Goal: Task Accomplishment & Management: Use online tool/utility

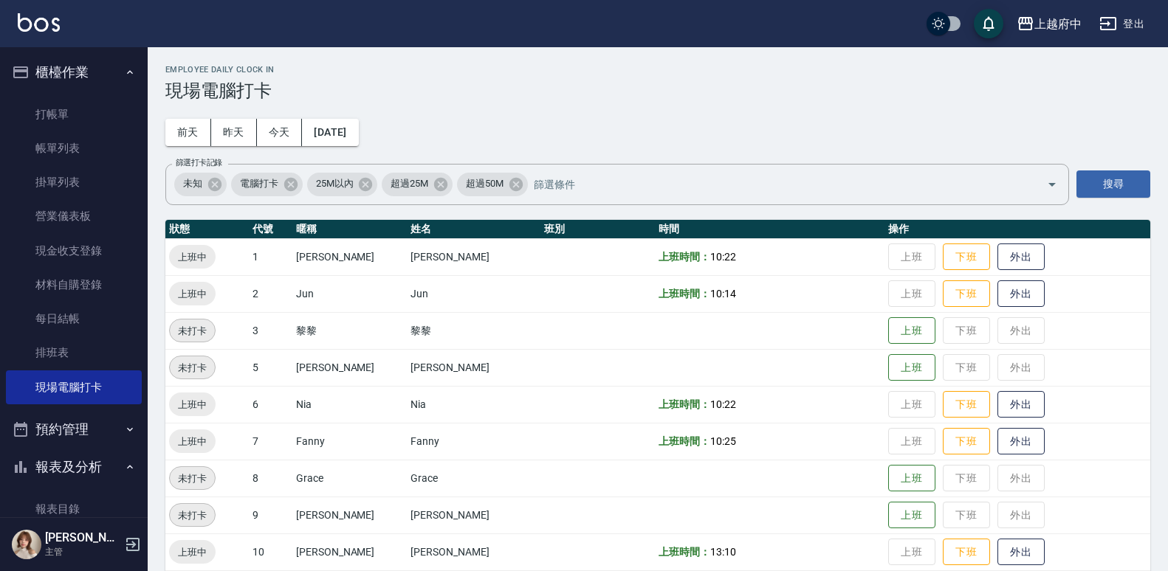
scroll to position [517, 0]
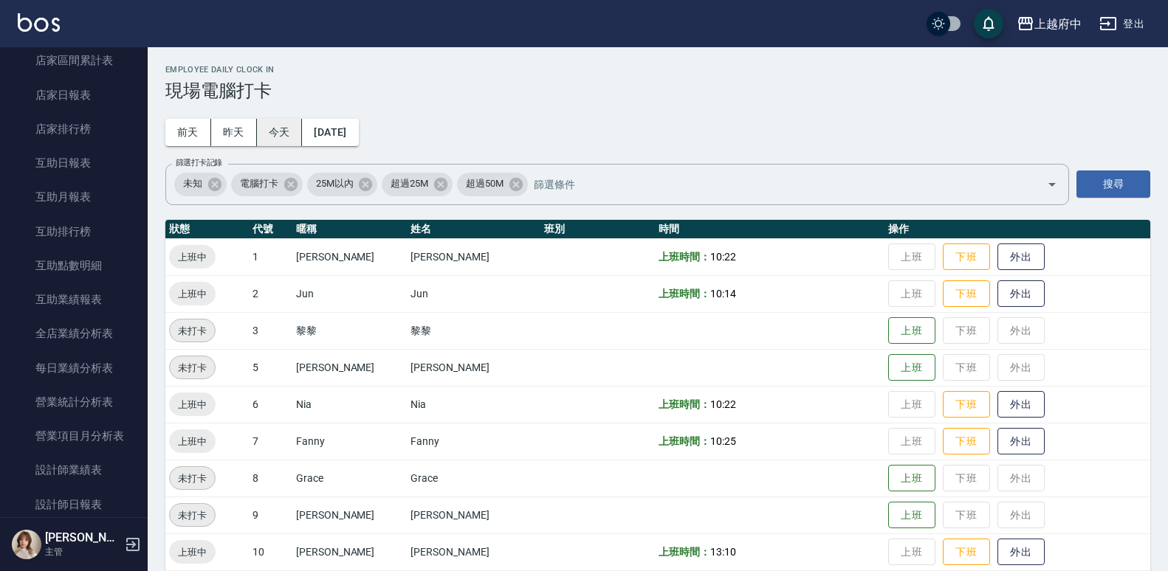
click at [284, 128] on button "今天" at bounding box center [280, 132] width 46 height 27
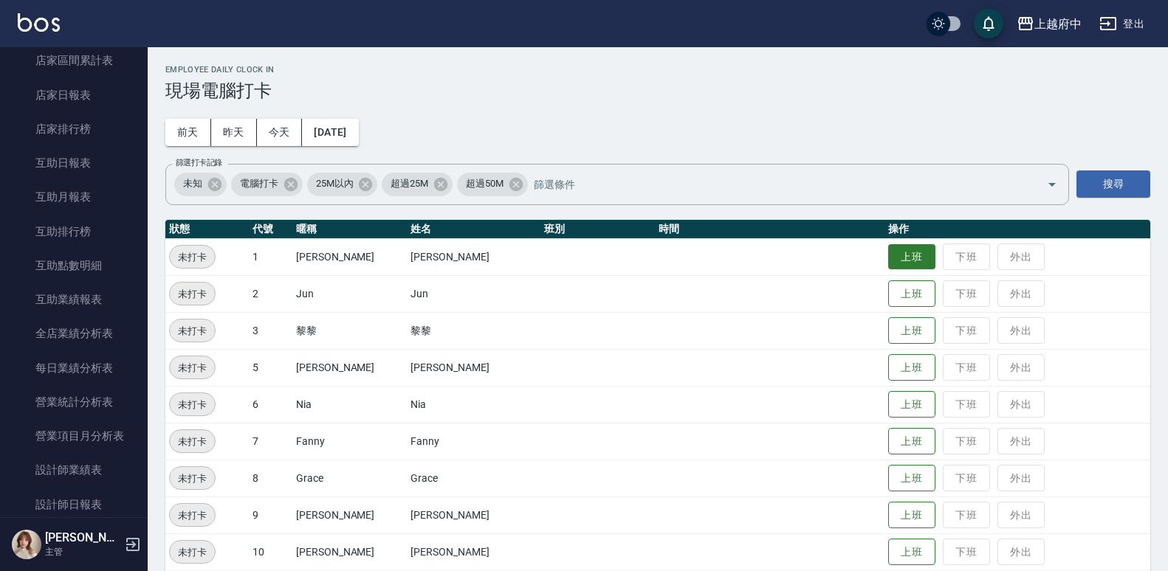
click at [890, 255] on button "上班" at bounding box center [911, 257] width 47 height 26
click at [888, 489] on button "上班" at bounding box center [911, 479] width 47 height 26
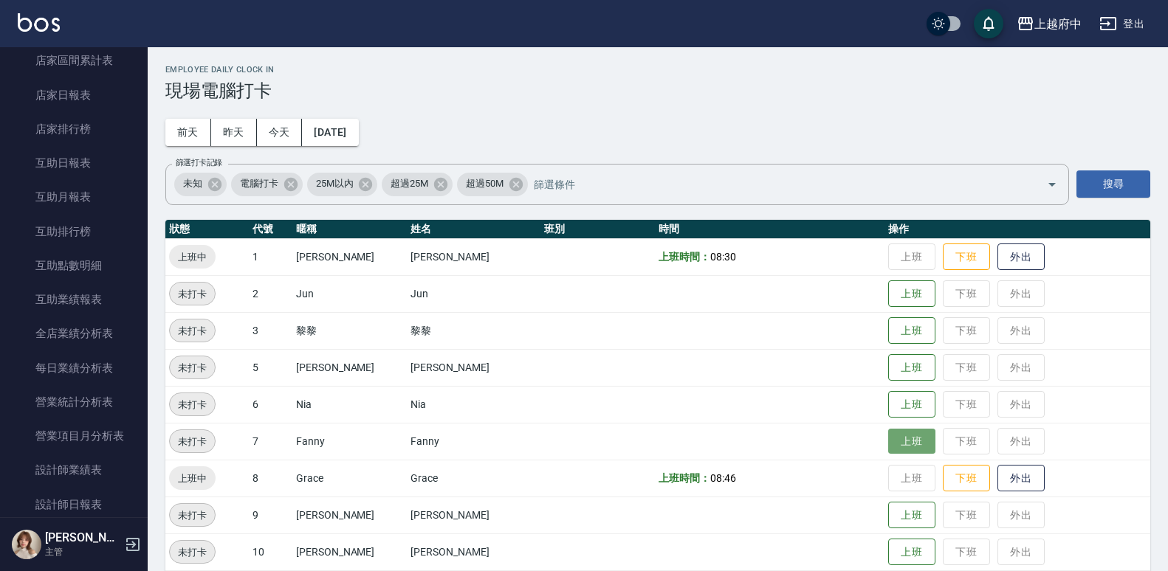
click at [888, 442] on button "上班" at bounding box center [911, 442] width 47 height 26
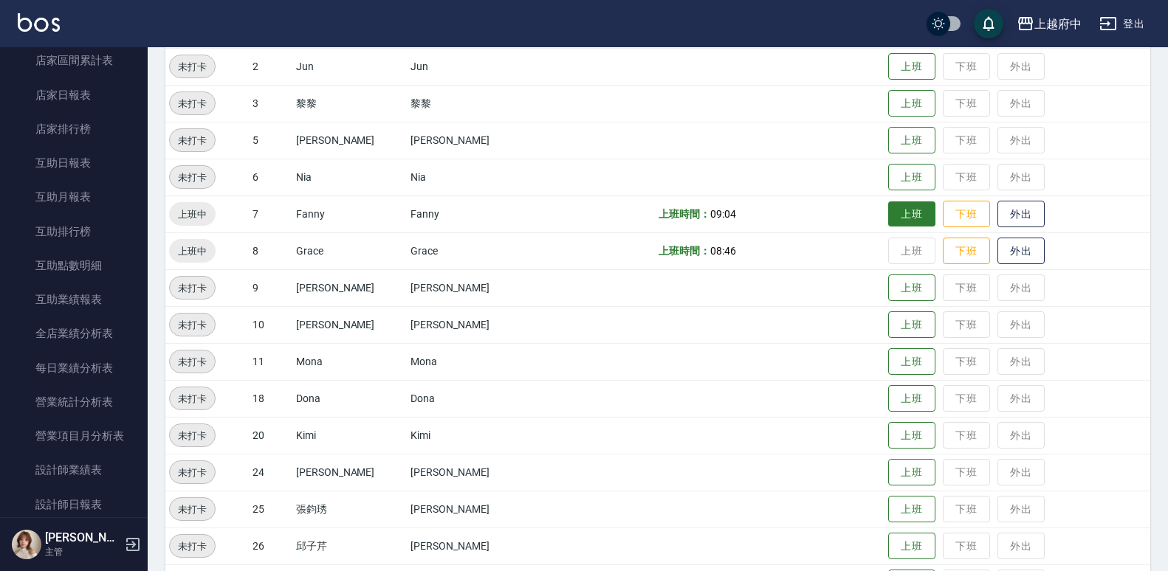
scroll to position [227, 0]
click at [888, 326] on button "上班" at bounding box center [911, 326] width 47 height 26
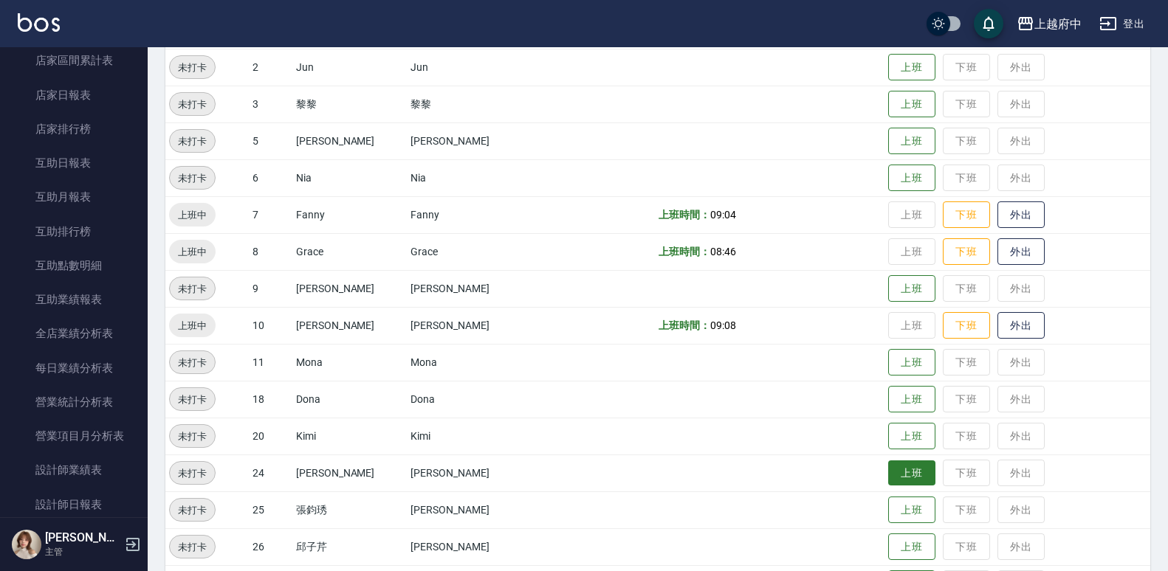
click at [891, 478] on button "上班" at bounding box center [911, 474] width 47 height 26
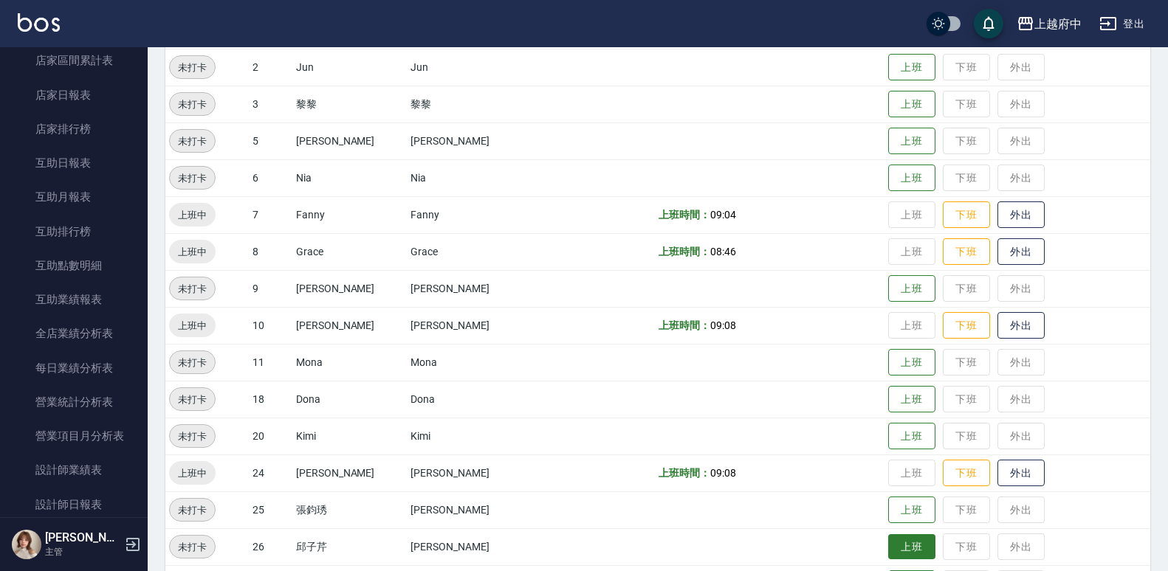
click at [888, 549] on button "上班" at bounding box center [911, 547] width 47 height 26
click at [896, 404] on button "上班" at bounding box center [911, 400] width 47 height 26
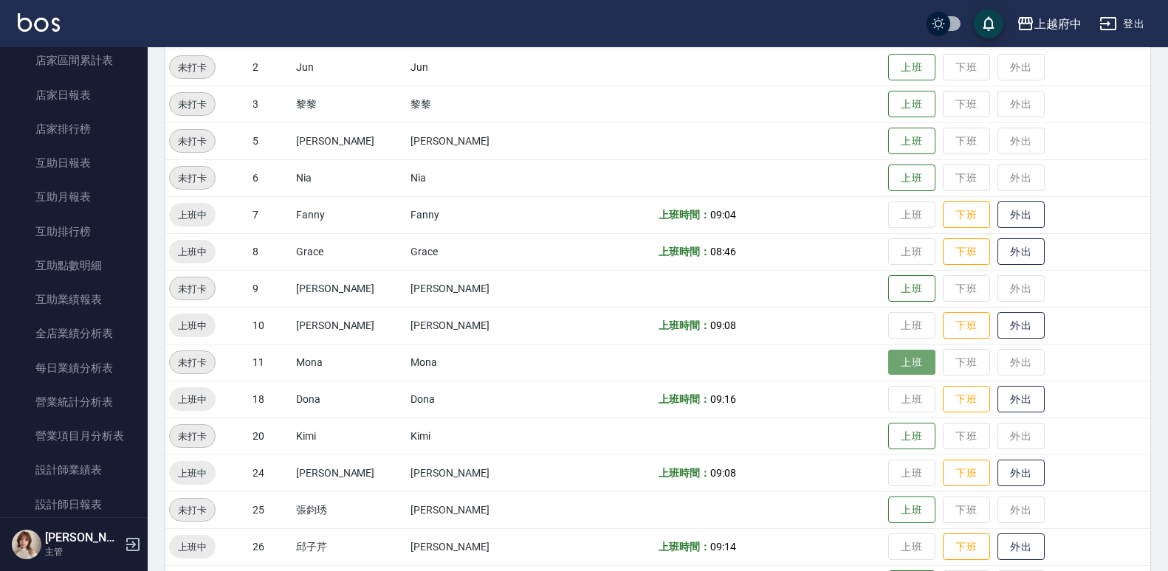
click at [895, 360] on button "上班" at bounding box center [911, 363] width 47 height 26
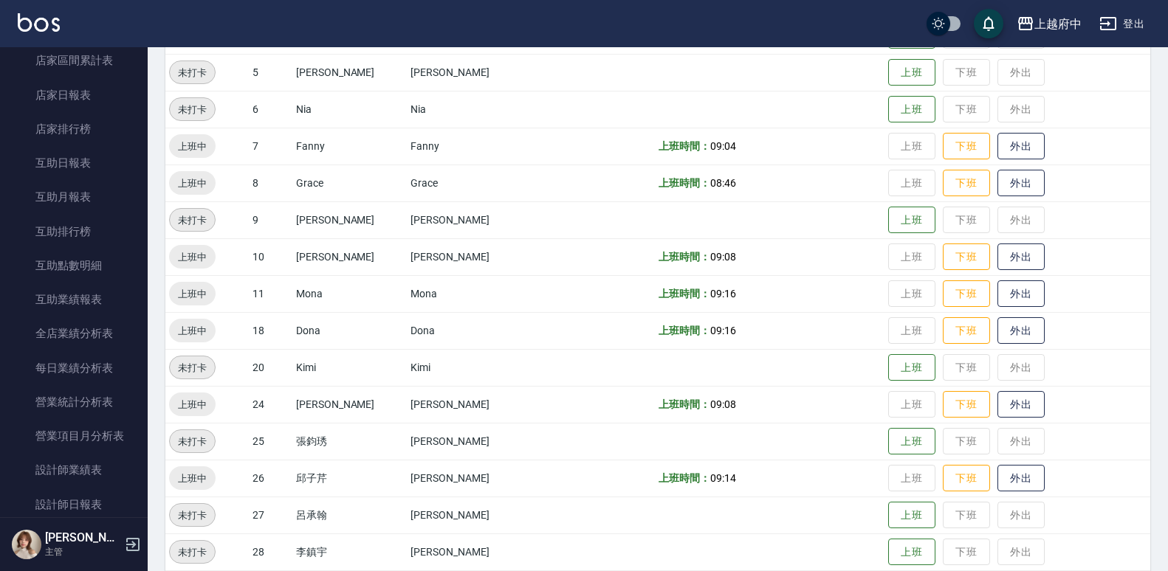
scroll to position [387, 0]
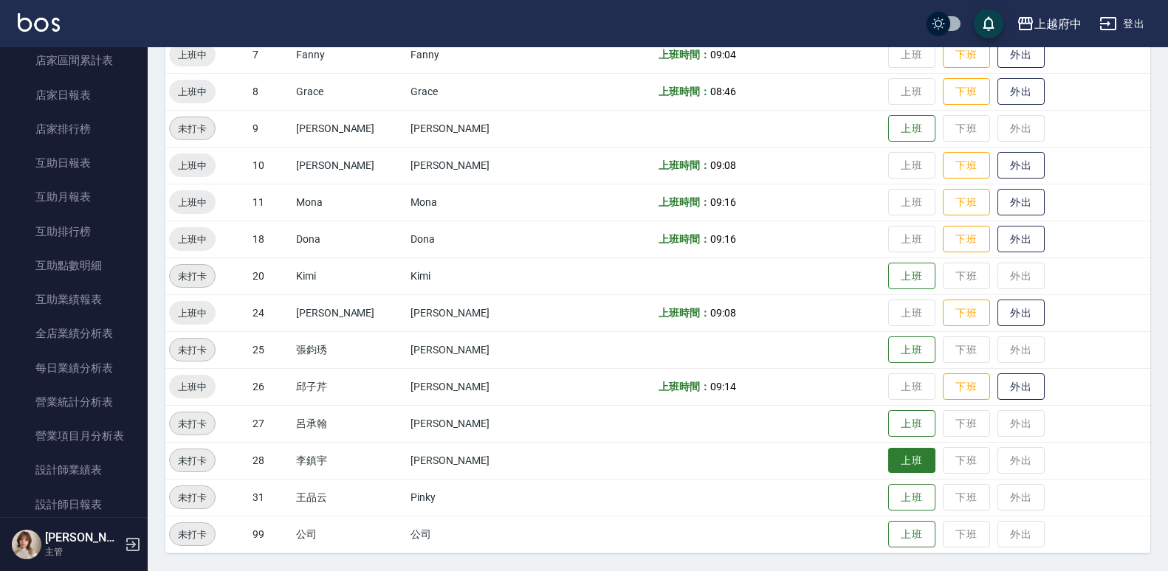
click at [891, 461] on button "上班" at bounding box center [911, 461] width 47 height 26
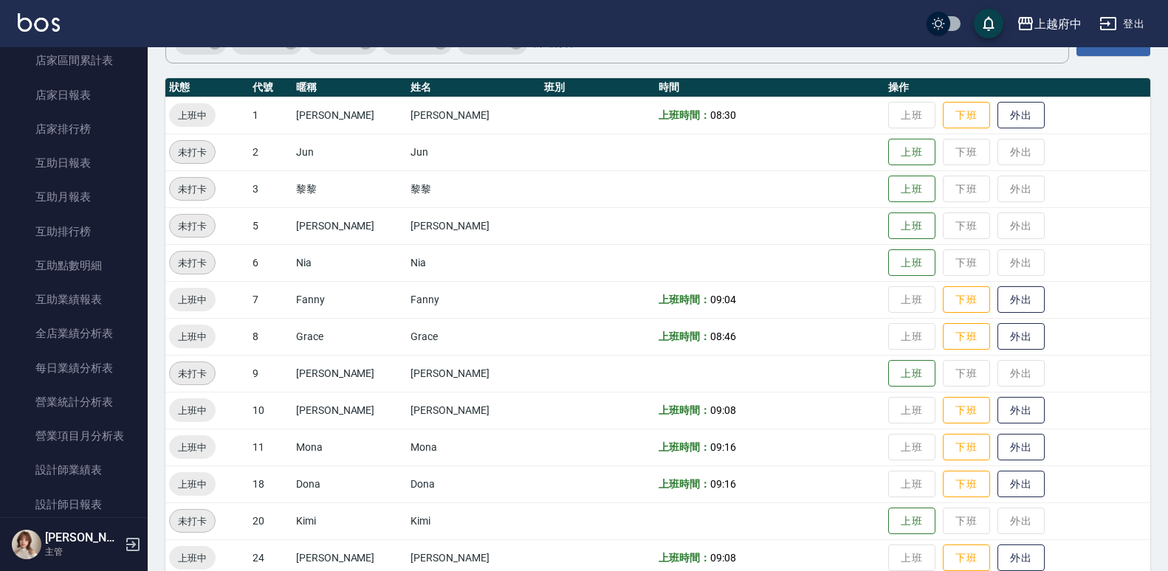
scroll to position [369, 0]
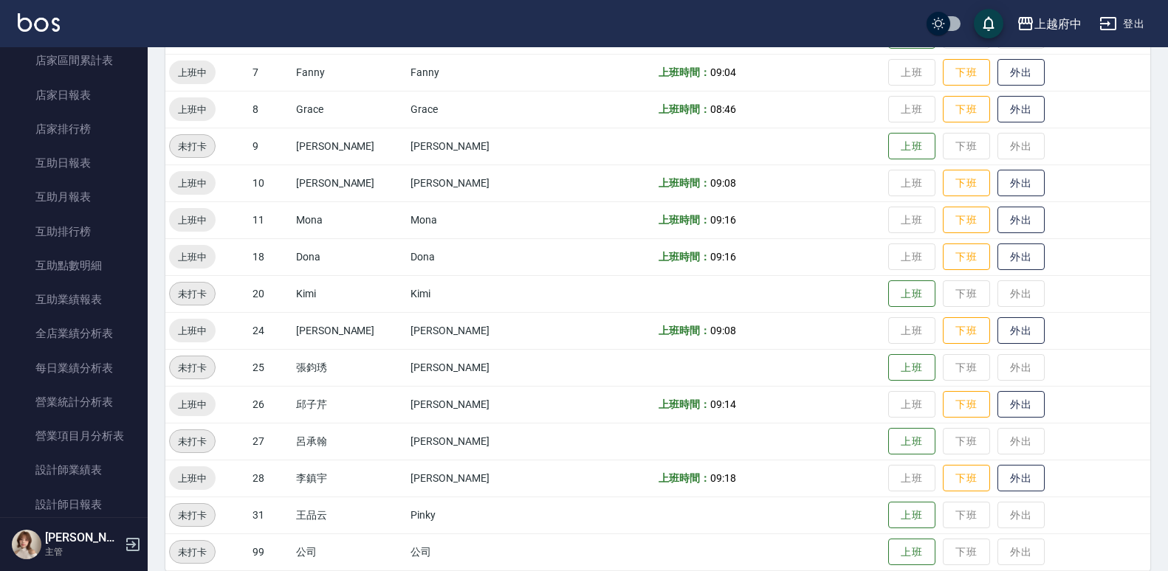
click at [860, 287] on td at bounding box center [770, 293] width 230 height 37
click at [888, 295] on button "上班" at bounding box center [911, 294] width 47 height 26
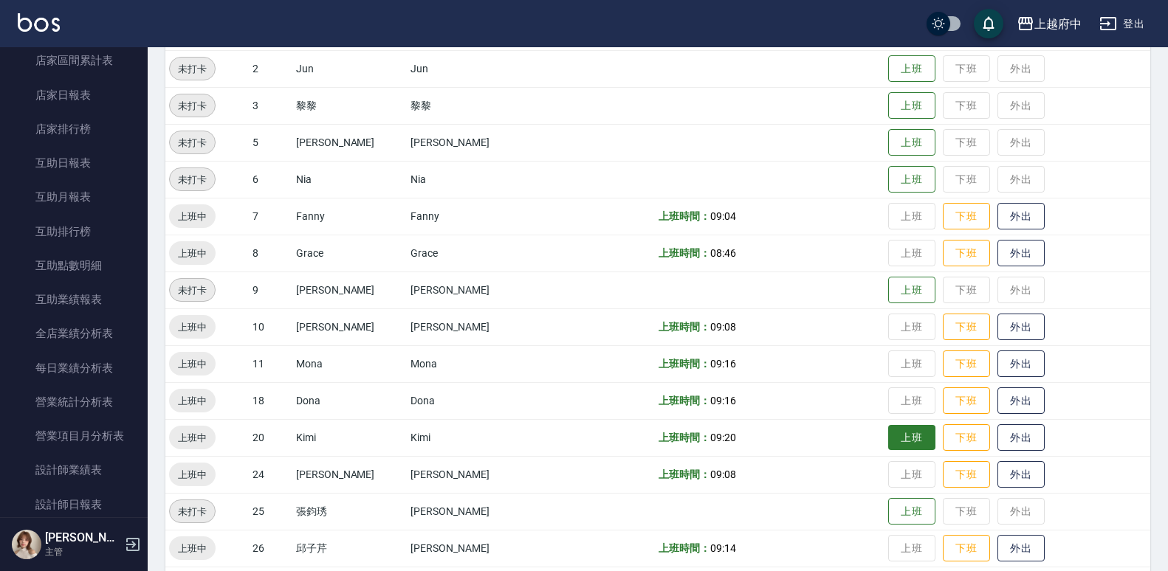
scroll to position [0, 0]
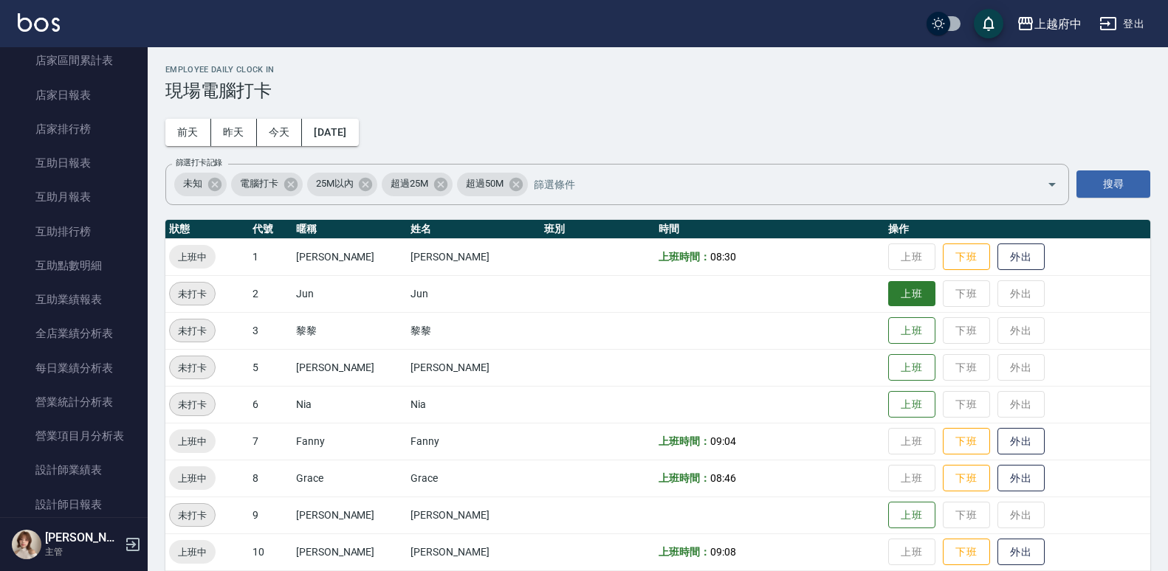
click at [888, 289] on button "上班" at bounding box center [911, 294] width 47 height 26
click at [837, 343] on td at bounding box center [770, 330] width 230 height 37
click at [893, 332] on button "上班" at bounding box center [911, 331] width 47 height 26
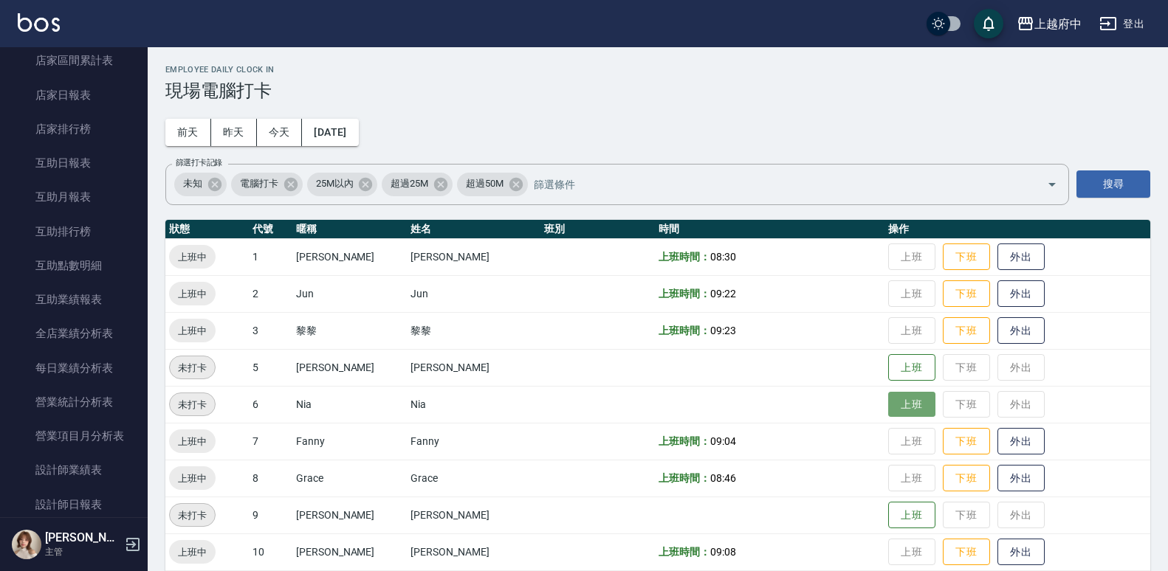
click at [888, 394] on button "上班" at bounding box center [911, 405] width 47 height 26
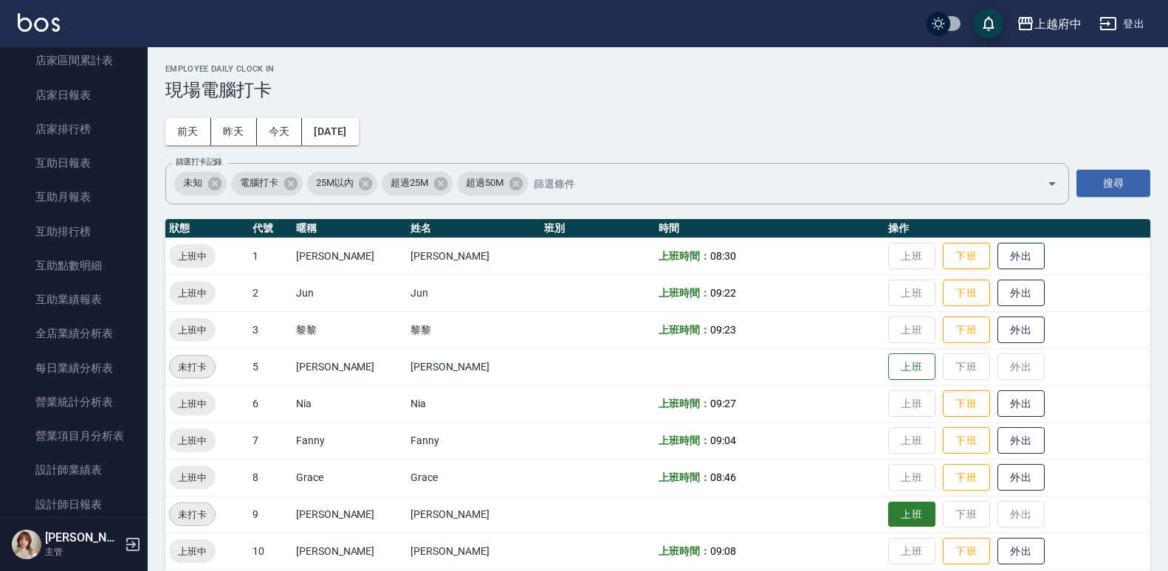
click at [898, 509] on button "上班" at bounding box center [911, 515] width 47 height 26
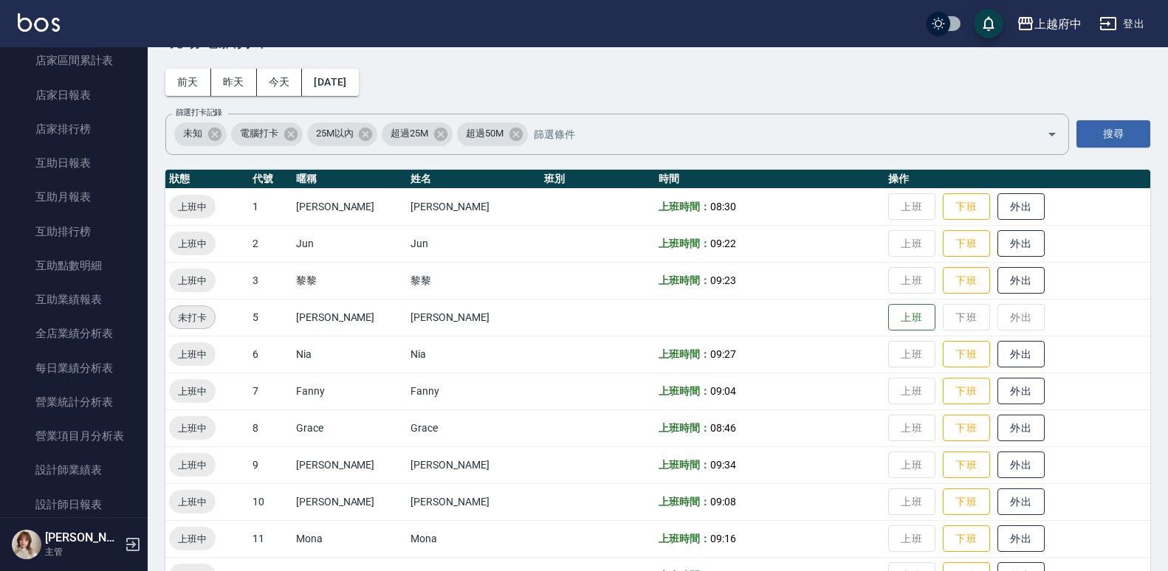
scroll to position [75, 0]
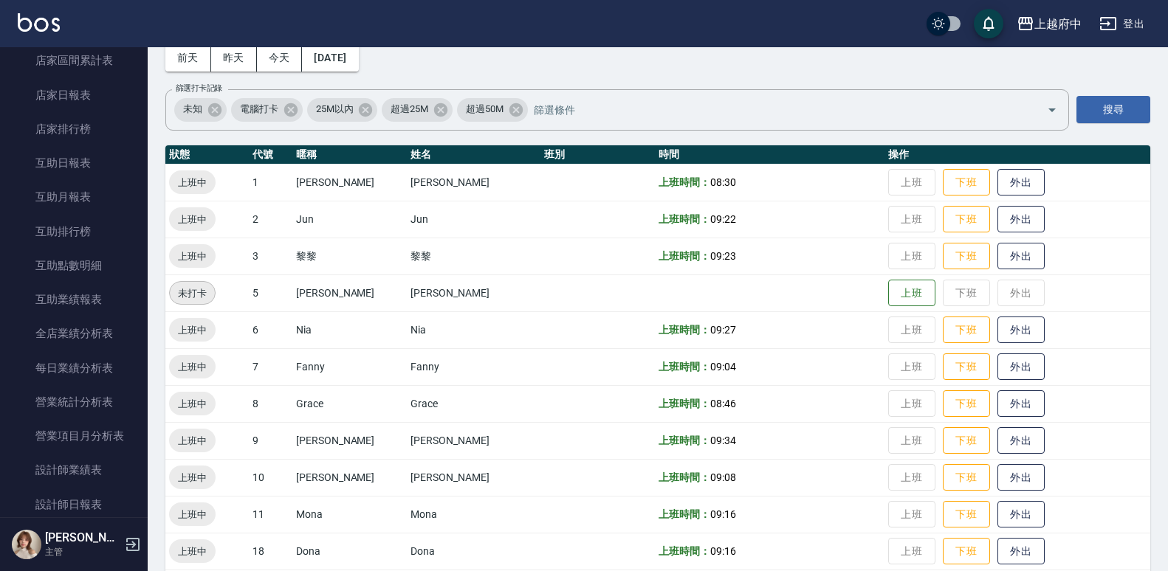
click at [407, 447] on td "[PERSON_NAME]" at bounding box center [474, 440] width 134 height 37
click at [407, 434] on td "[PERSON_NAME]" at bounding box center [474, 440] width 134 height 37
click at [320, 441] on td "[PERSON_NAME]" at bounding box center [349, 440] width 114 height 37
click at [329, 441] on td "[PERSON_NAME]" at bounding box center [349, 440] width 114 height 37
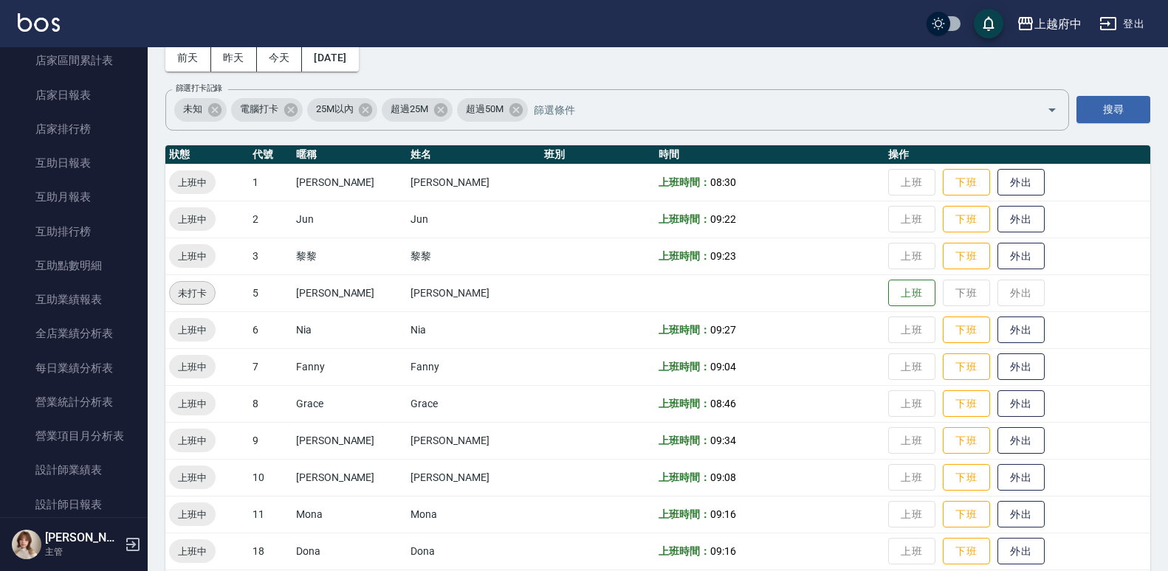
click at [329, 441] on td "[PERSON_NAME]" at bounding box center [349, 440] width 114 height 37
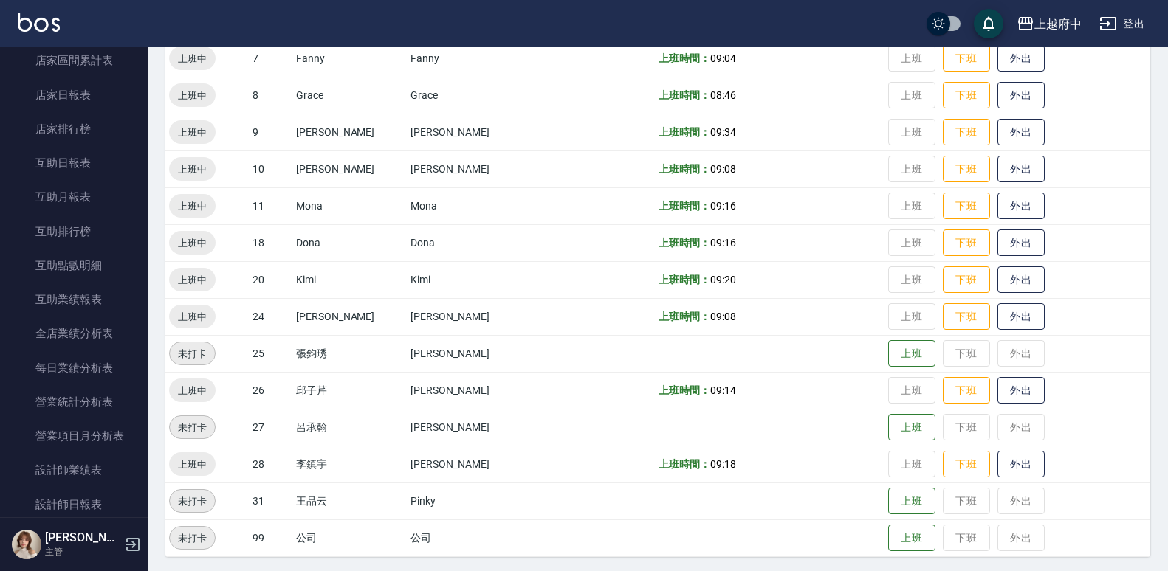
scroll to position [387, 0]
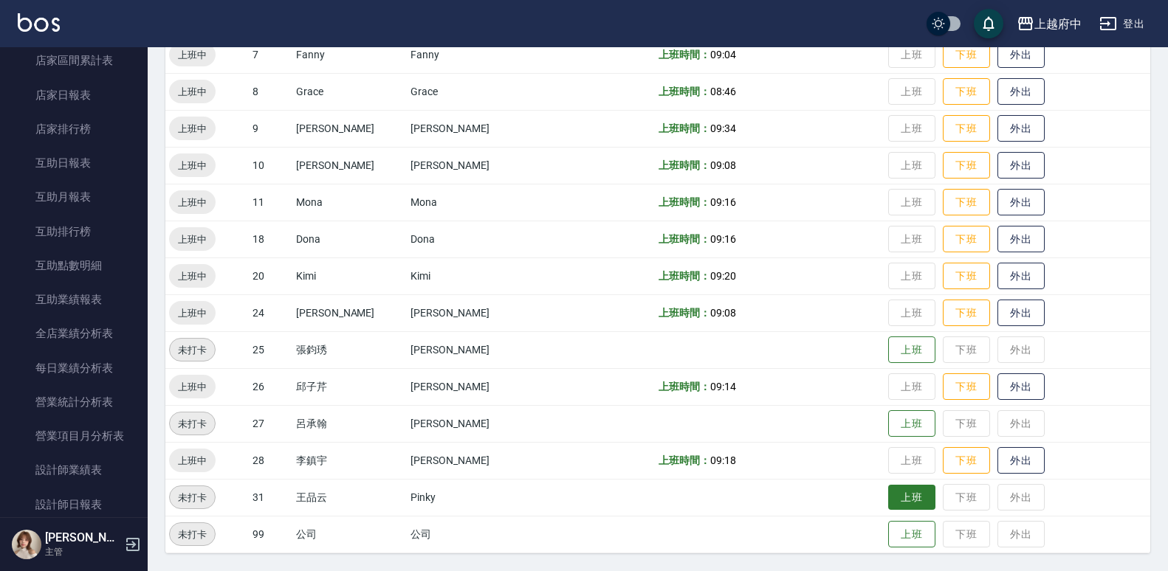
click at [892, 503] on button "上班" at bounding box center [911, 498] width 47 height 26
